Goal: Obtain resource: Download file/media

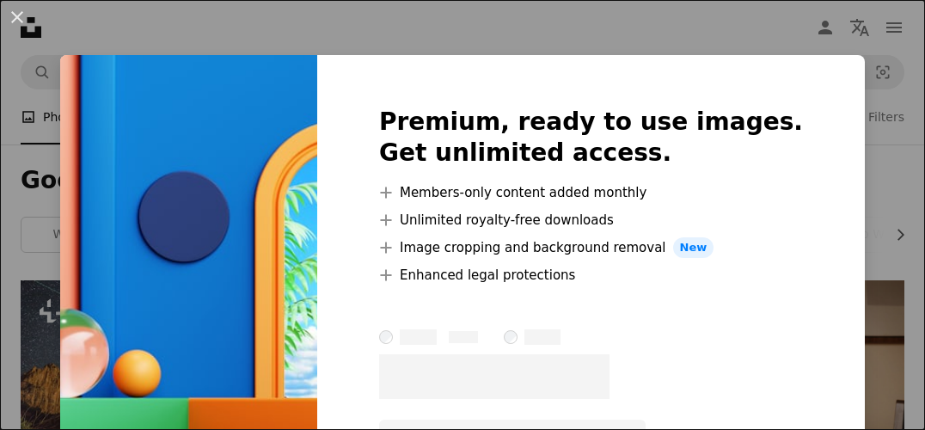
scroll to position [602, 0]
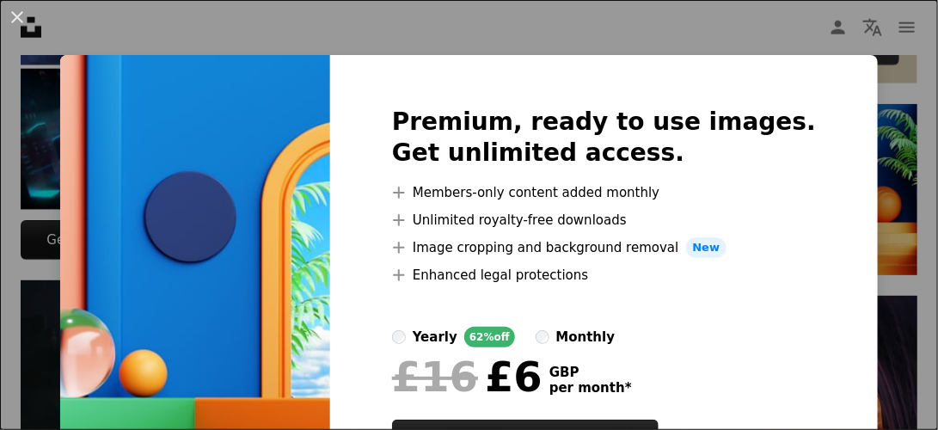
click at [866, 148] on div "An X shape Premium, ready to use images. Get unlimited access. A plus sign Memb…" at bounding box center [469, 215] width 938 height 430
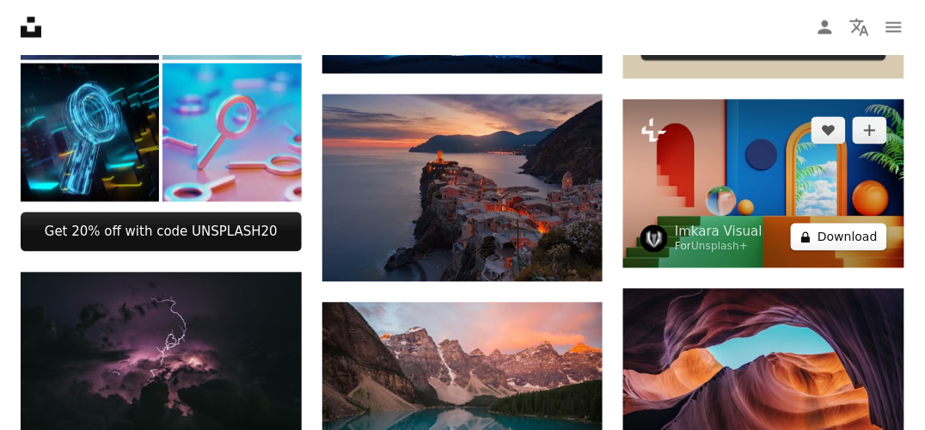
click at [843, 236] on button "A lock Download" at bounding box center [839, 238] width 96 height 28
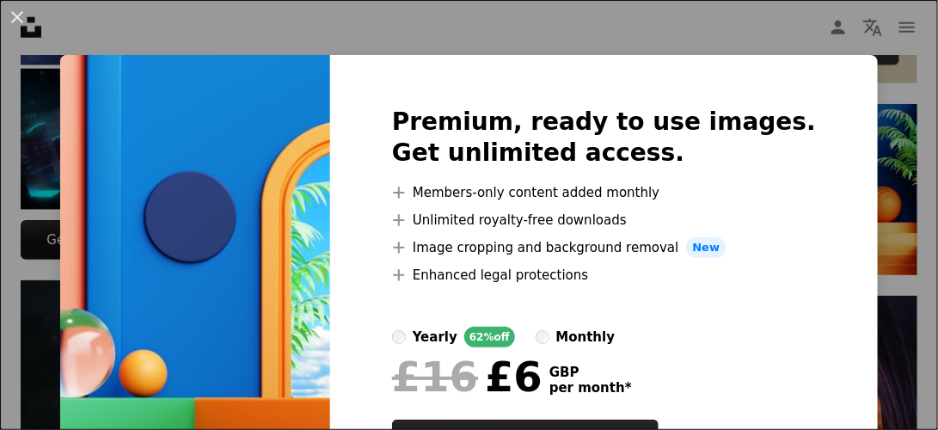
click at [862, 241] on div "An X shape Premium, ready to use images. Get unlimited access. A plus sign Memb…" at bounding box center [469, 215] width 938 height 430
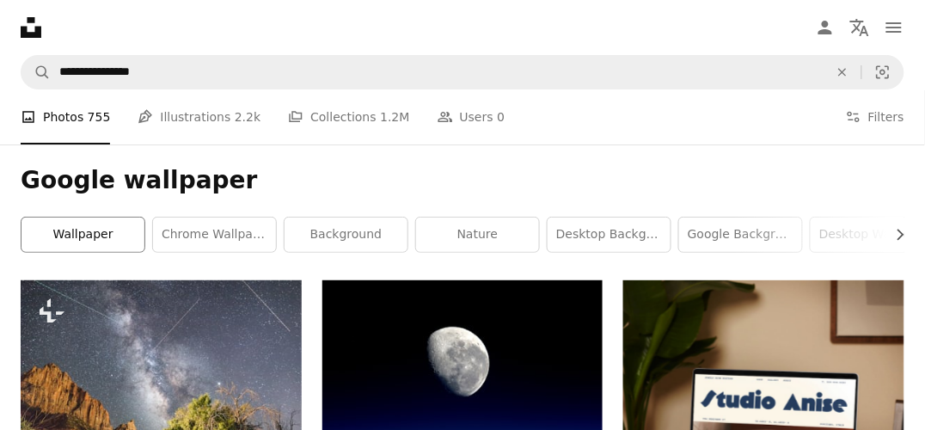
click at [81, 232] on link "wallpaper" at bounding box center [82, 235] width 123 height 34
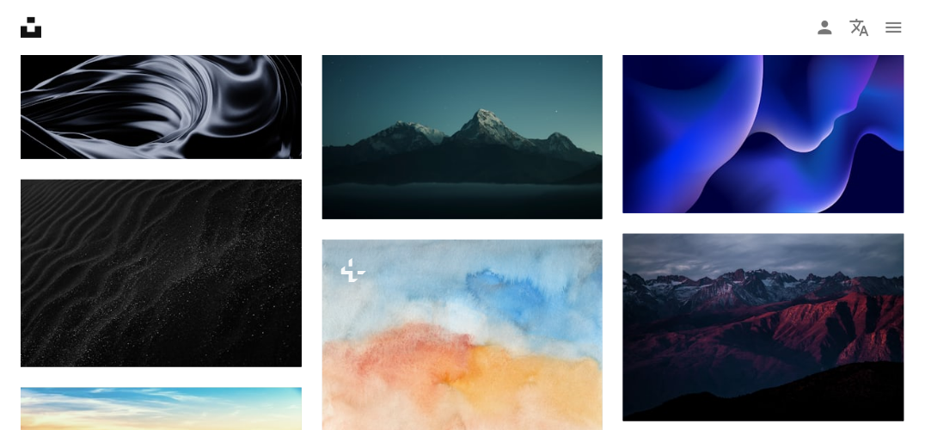
scroll to position [1290, 0]
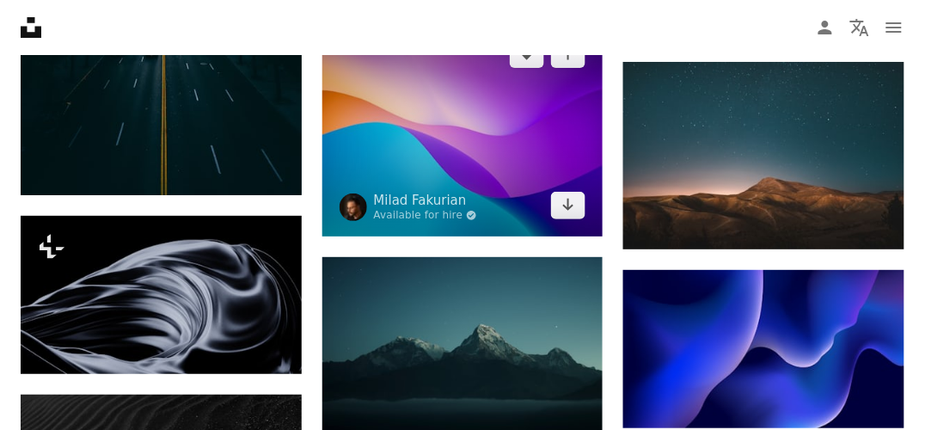
click at [513, 173] on img at bounding box center [462, 129] width 281 height 213
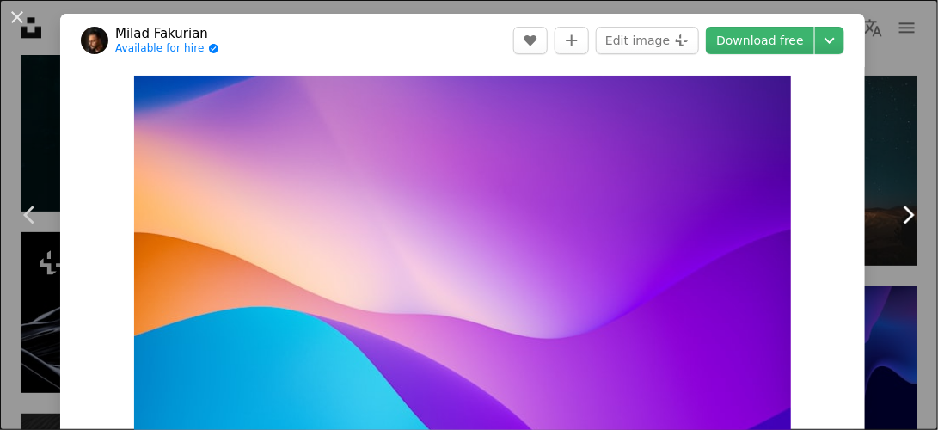
click at [882, 170] on link "Chevron right" at bounding box center [908, 214] width 60 height 165
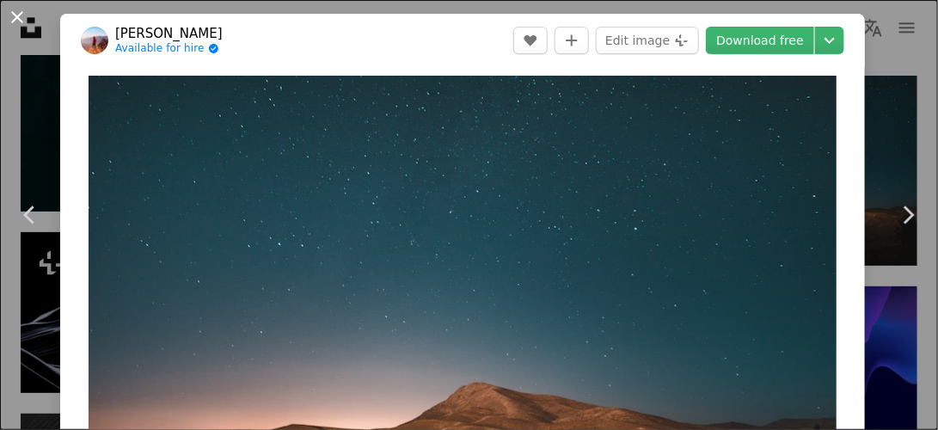
click at [19, 22] on button "An X shape" at bounding box center [17, 17] width 21 height 21
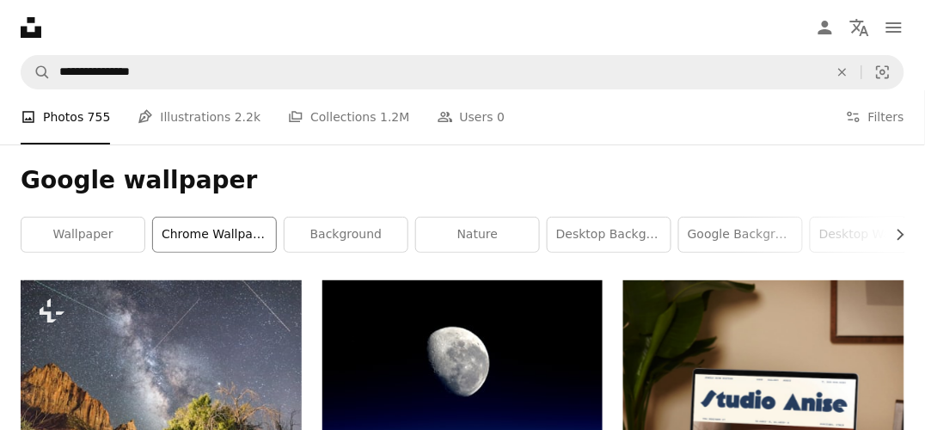
click at [234, 236] on link "chrome wallpaper" at bounding box center [214, 235] width 123 height 34
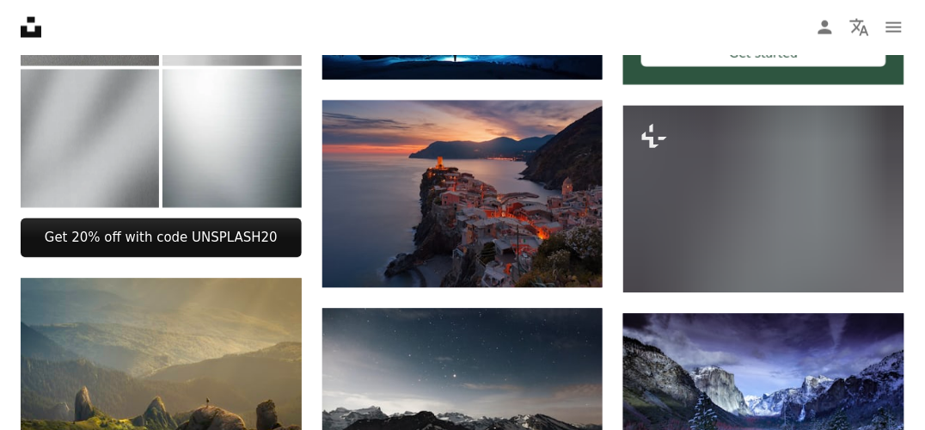
scroll to position [95, 0]
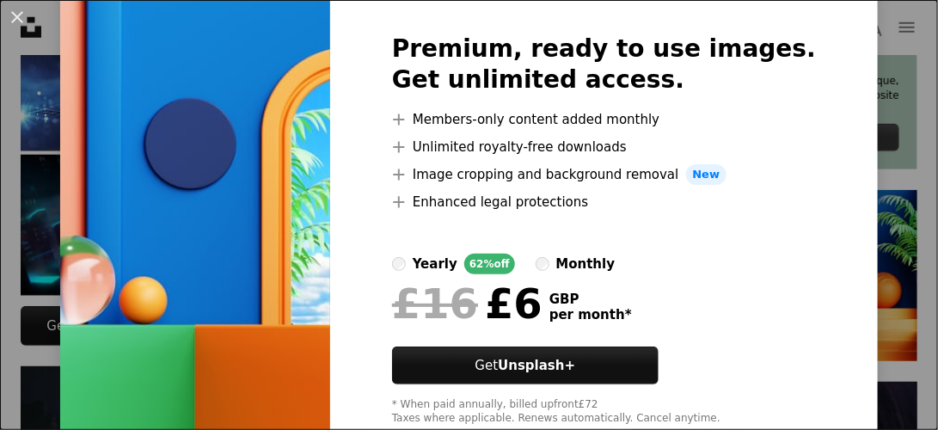
scroll to position [122, 0]
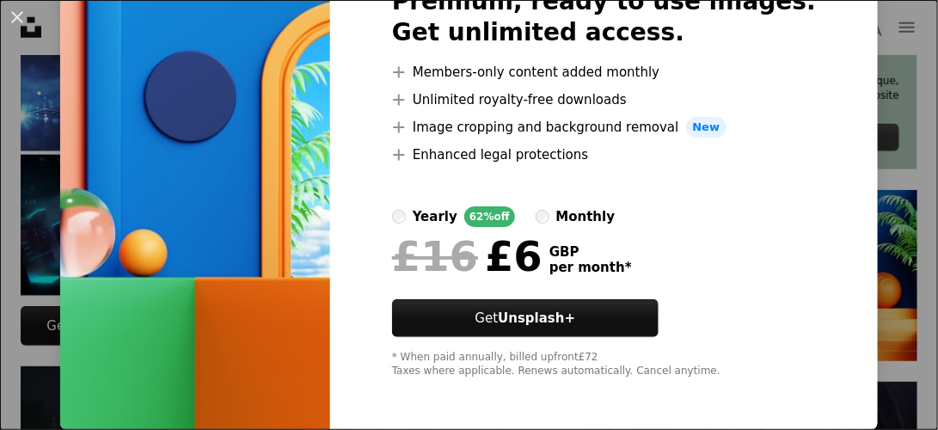
click at [878, 127] on div "An X shape Premium, ready to use images. Get unlimited access. A plus sign Memb…" at bounding box center [469, 215] width 938 height 430
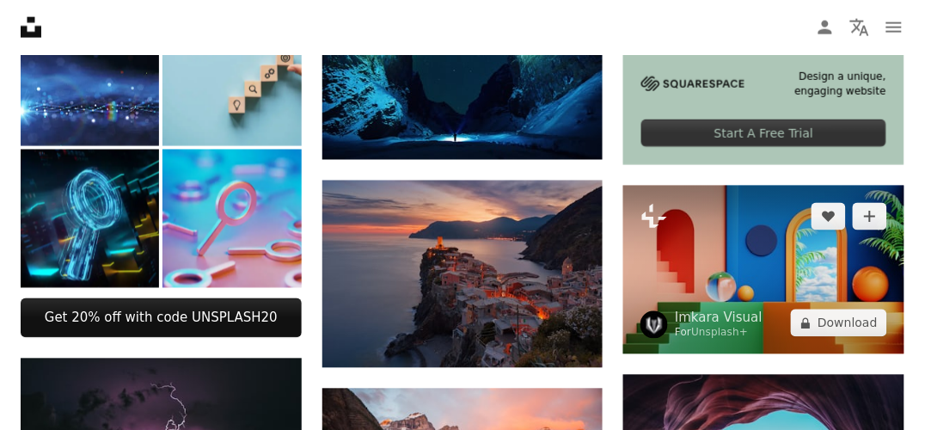
drag, startPoint x: 819, startPoint y: 278, endPoint x: 846, endPoint y: 267, distance: 28.6
click at [846, 267] on img at bounding box center [763, 270] width 281 height 169
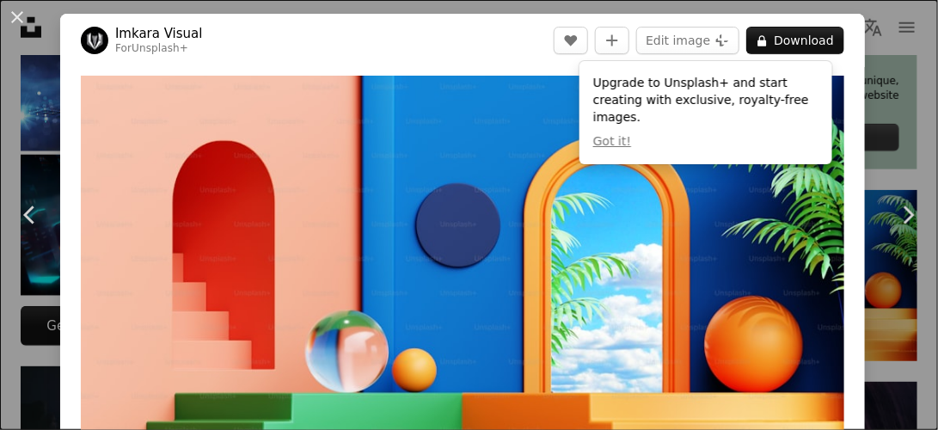
click at [875, 106] on div "An X shape Chevron left Chevron right Imkara Visual For Unsplash+ A heart A plu…" at bounding box center [469, 215] width 938 height 430
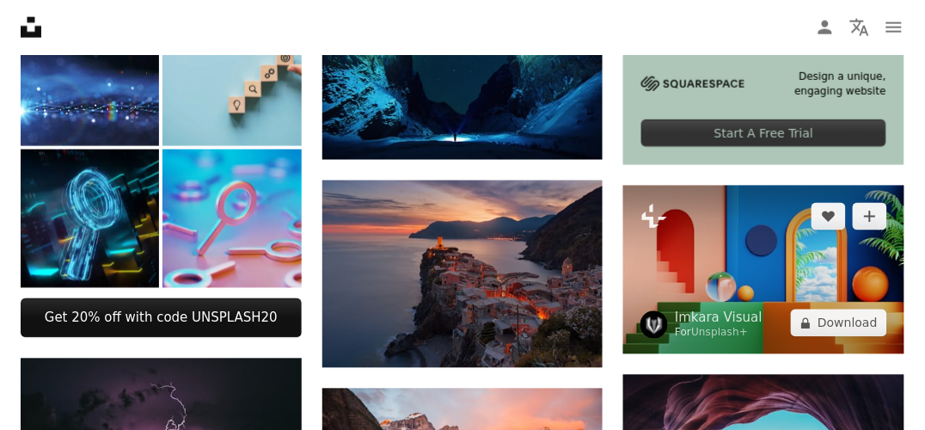
click at [814, 241] on img at bounding box center [763, 270] width 281 height 169
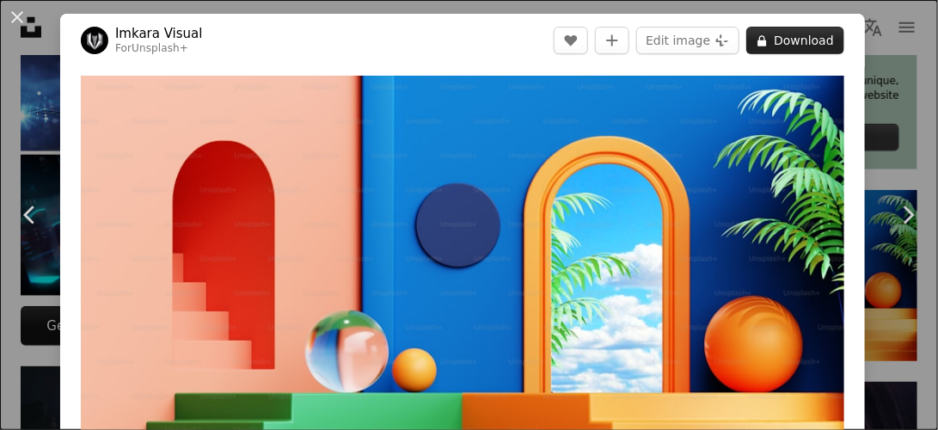
click at [801, 44] on button "A lock Download" at bounding box center [795, 41] width 98 height 28
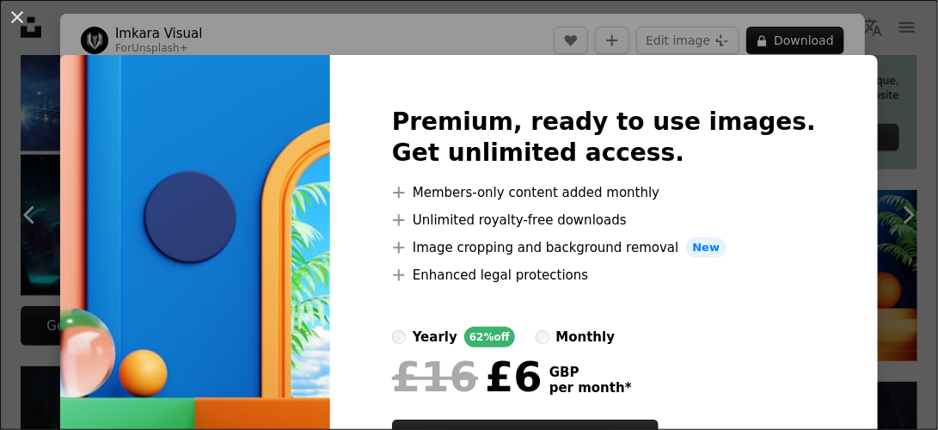
click at [880, 174] on div "An X shape Premium, ready to use images. Get unlimited access. A plus sign Memb…" at bounding box center [469, 215] width 938 height 430
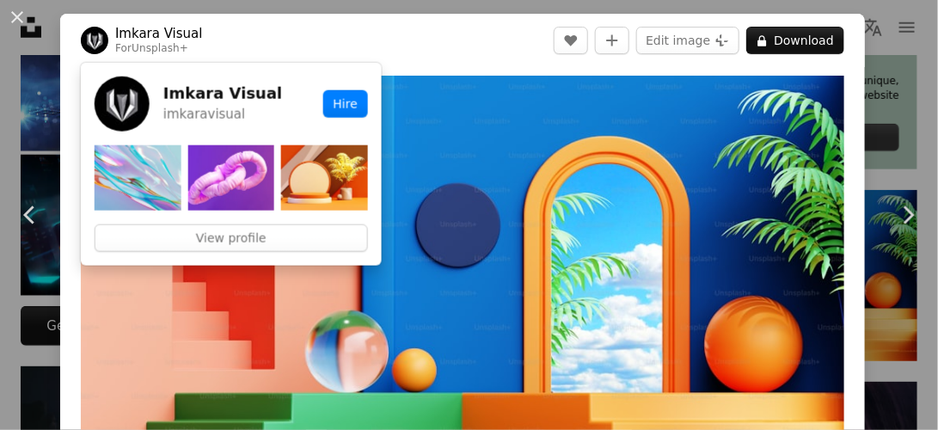
click at [167, 34] on link "Imkara Visual" at bounding box center [159, 33] width 88 height 17
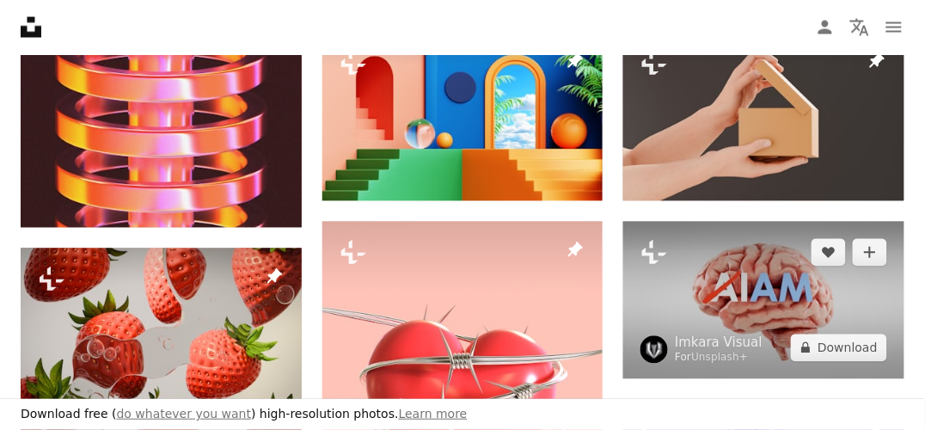
scroll to position [516, 0]
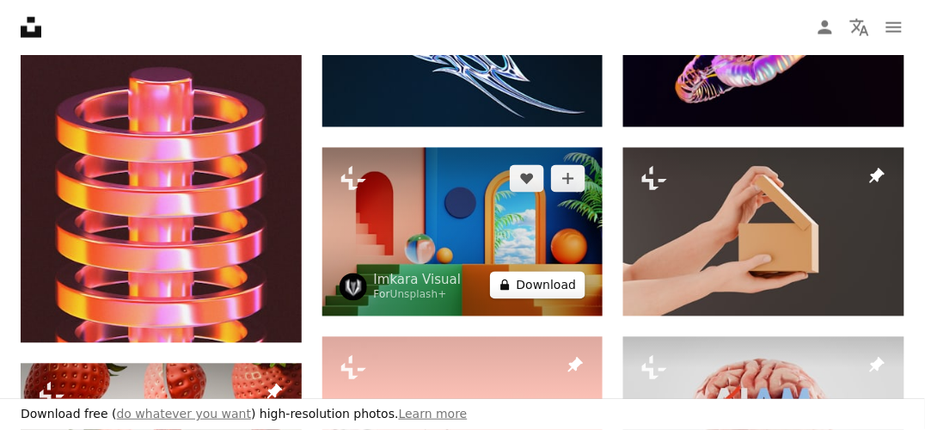
click at [552, 289] on button "A lock Download" at bounding box center [538, 286] width 96 height 28
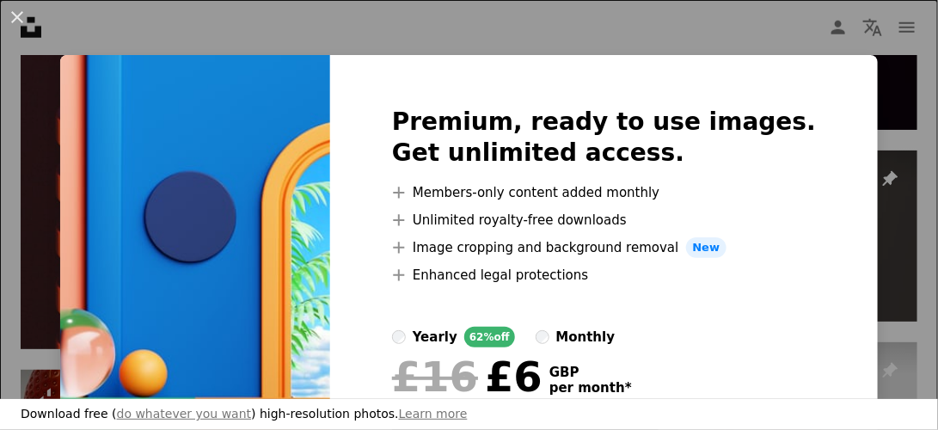
click at [860, 186] on div "An X shape Premium, ready to use images. Get unlimited access. A plus sign Memb…" at bounding box center [469, 215] width 938 height 430
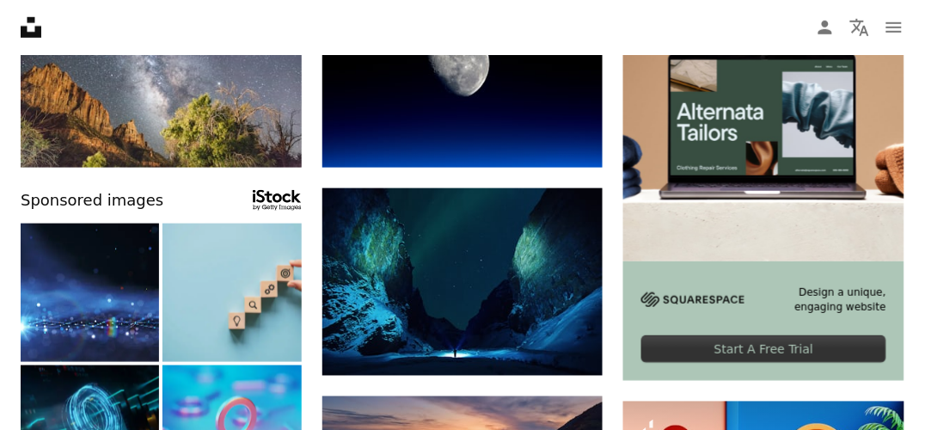
scroll to position [172, 0]
